Goal: Task Accomplishment & Management: Manage account settings

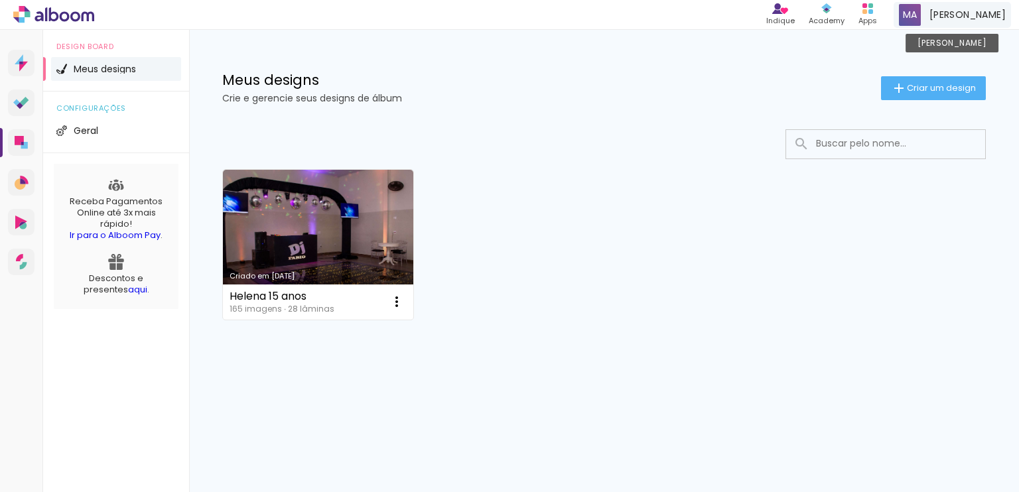
click at [978, 20] on span "[PERSON_NAME]" at bounding box center [968, 15] width 76 height 14
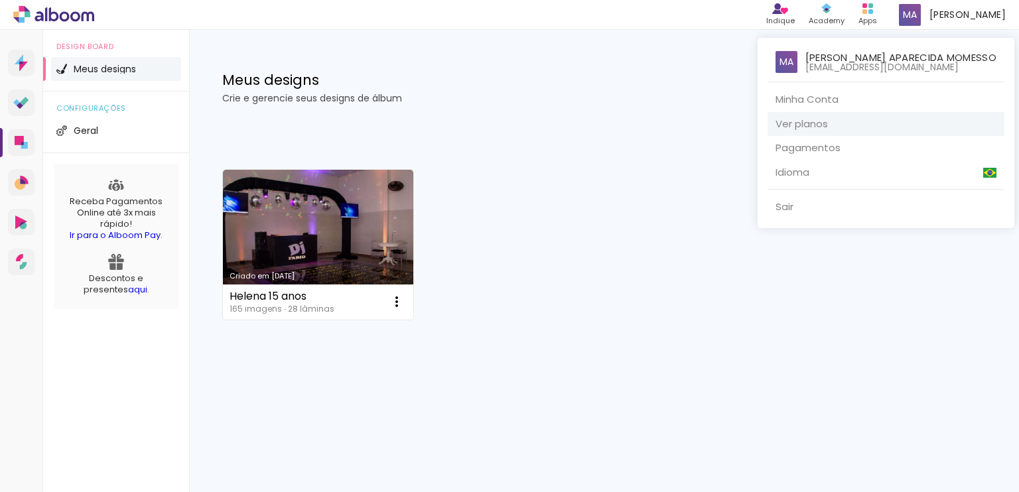
click at [839, 123] on link "Ver planos" at bounding box center [886, 124] width 237 height 25
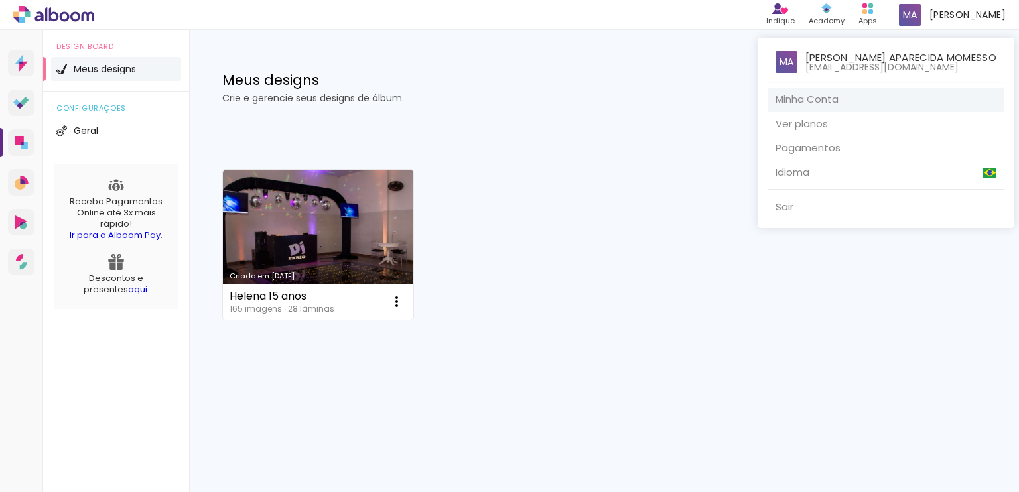
click at [842, 100] on link "Minha Conta" at bounding box center [886, 100] width 237 height 25
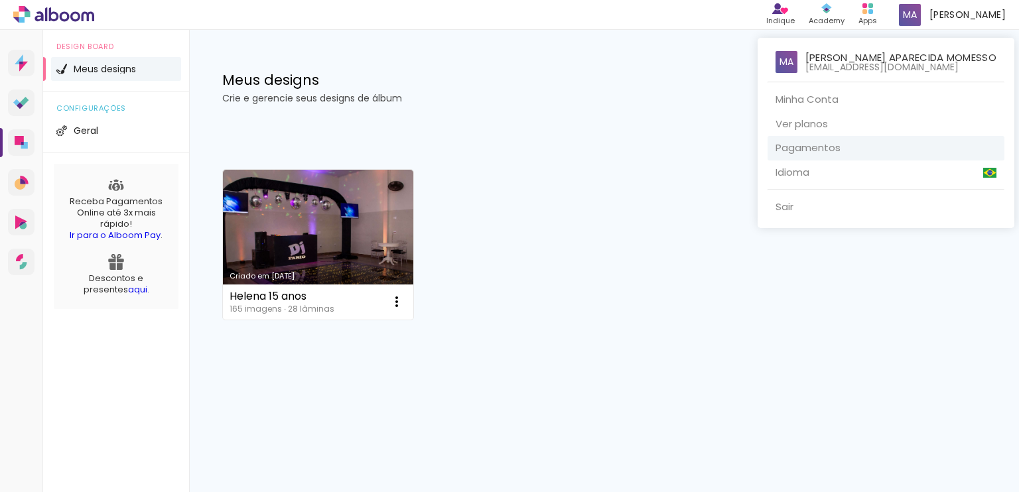
click at [860, 143] on link "Pagamentos" at bounding box center [886, 148] width 237 height 25
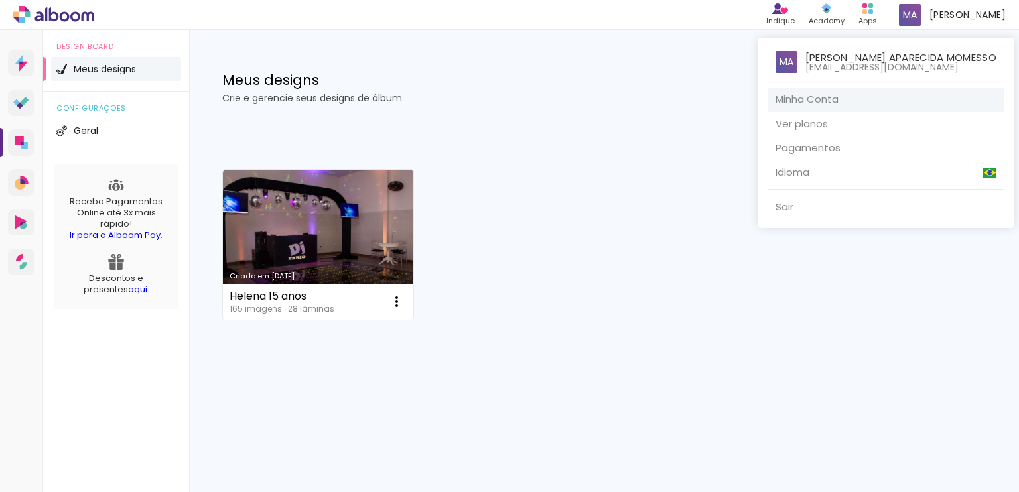
click at [852, 100] on link "Minha Conta" at bounding box center [886, 100] width 237 height 25
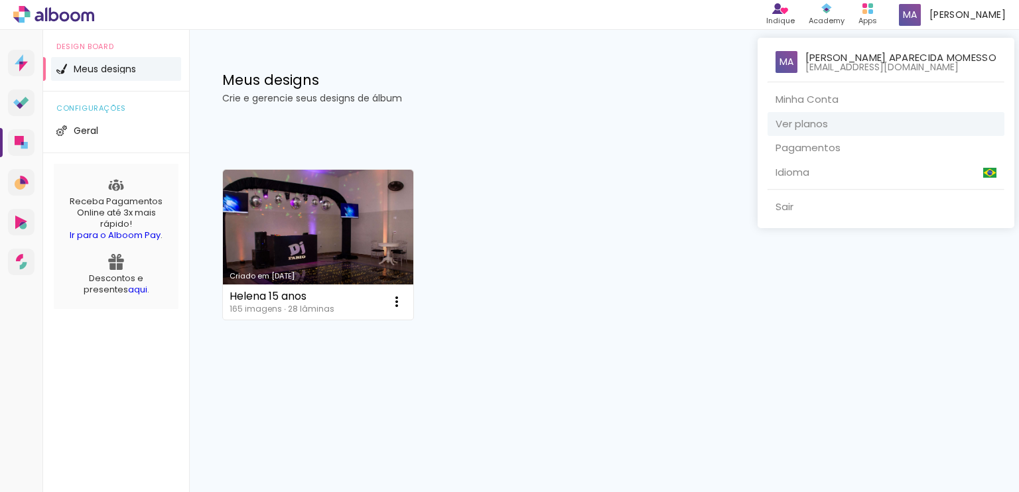
click at [856, 129] on link "Ver planos" at bounding box center [886, 124] width 237 height 25
